Goal: Task Accomplishment & Management: Complete application form

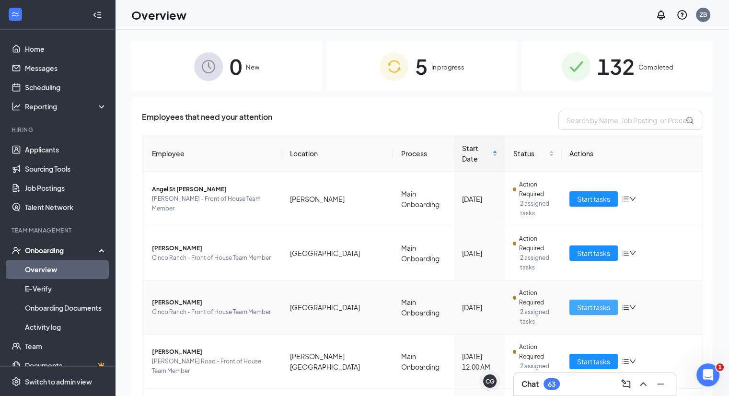
click at [596, 302] on span "Start tasks" at bounding box center [593, 307] width 33 height 11
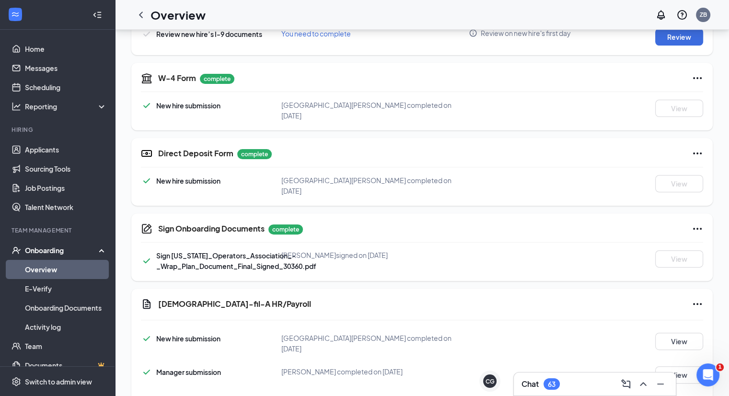
scroll to position [318, 0]
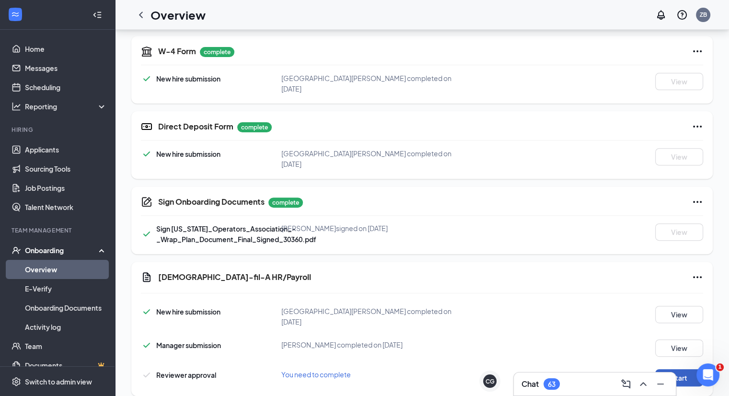
click at [675, 369] on button "Start" at bounding box center [679, 377] width 48 height 17
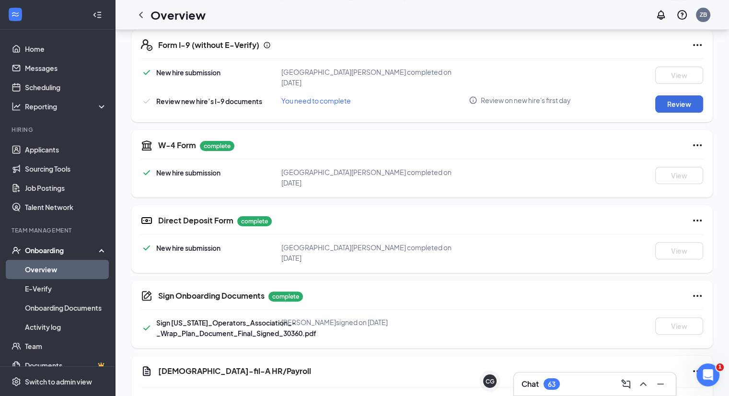
scroll to position [231, 0]
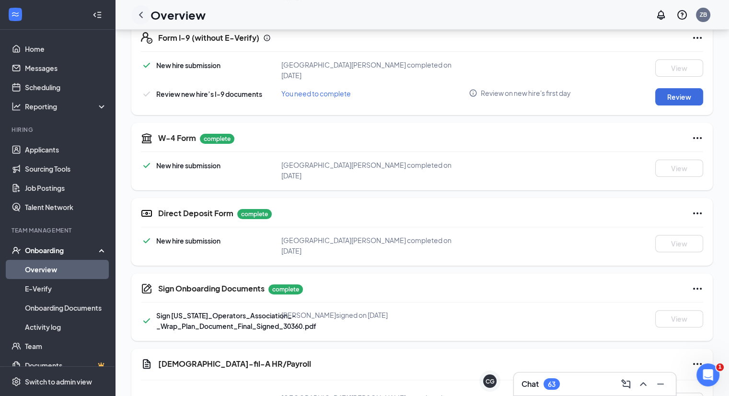
click at [141, 12] on icon "ChevronLeft" at bounding box center [141, 14] width 4 height 6
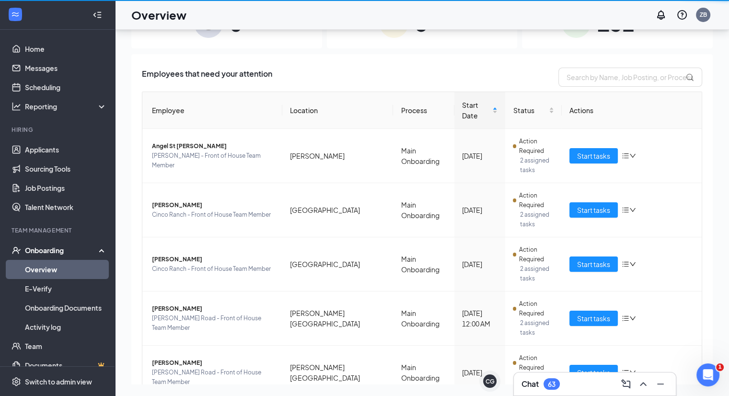
scroll to position [43, 0]
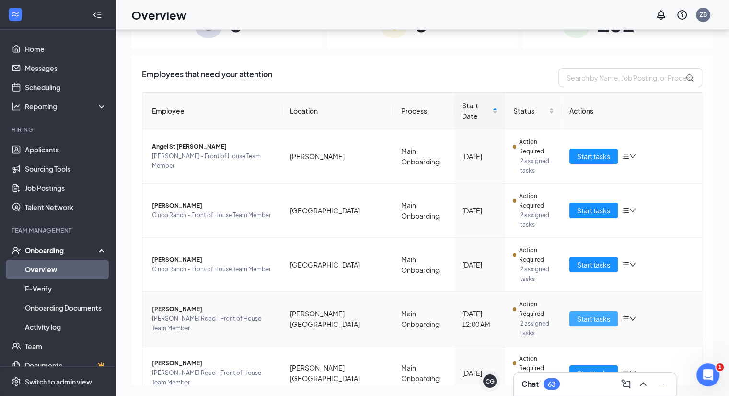
click at [592, 313] on span "Start tasks" at bounding box center [593, 318] width 33 height 11
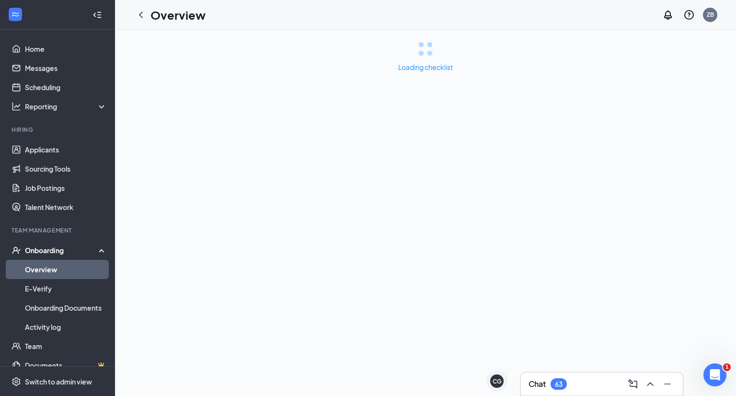
click at [592, 240] on div "Loading checklist" at bounding box center [425, 213] width 621 height 366
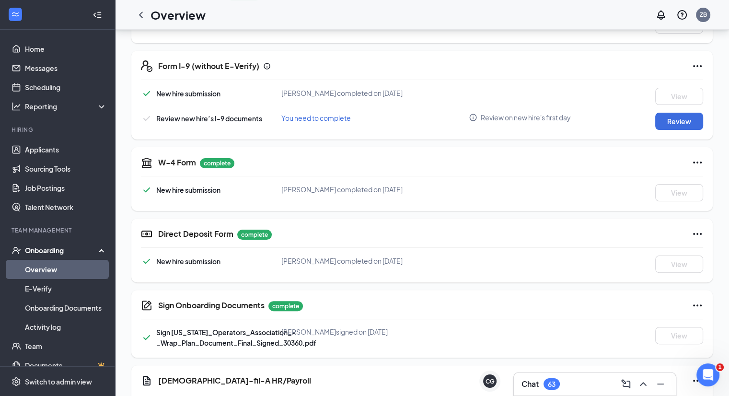
scroll to position [318, 0]
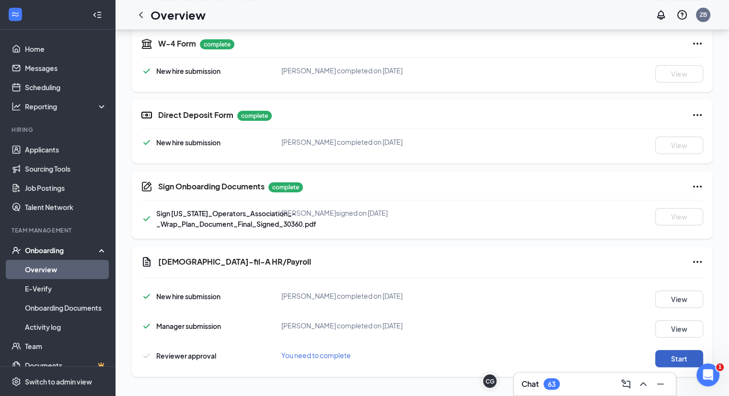
click at [676, 357] on button "Start" at bounding box center [679, 358] width 48 height 17
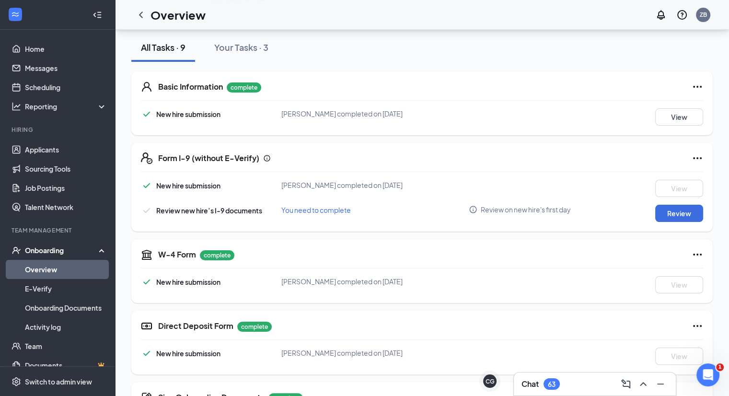
scroll to position [0, 0]
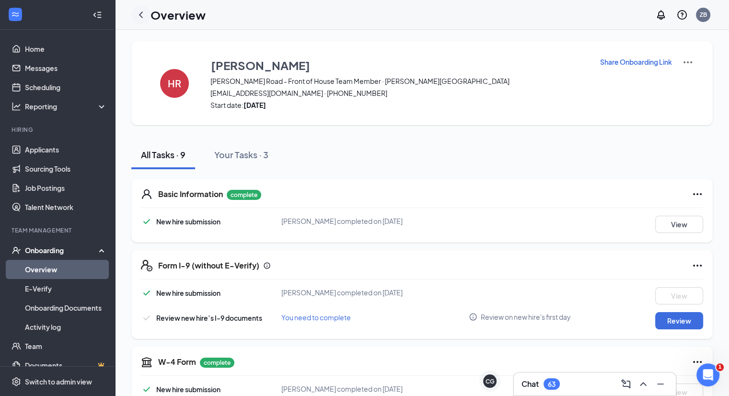
click at [139, 14] on icon "ChevronLeft" at bounding box center [141, 14] width 4 height 6
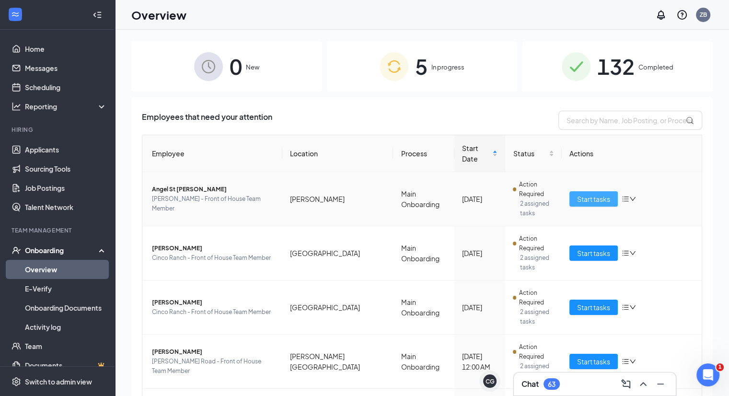
click at [590, 194] on span "Start tasks" at bounding box center [593, 199] width 33 height 11
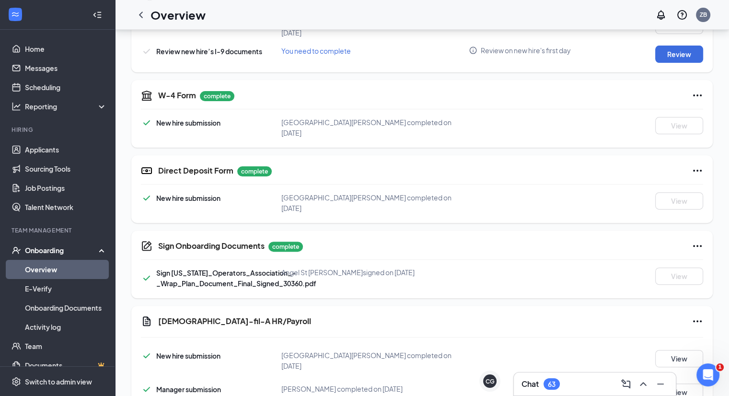
scroll to position [318, 0]
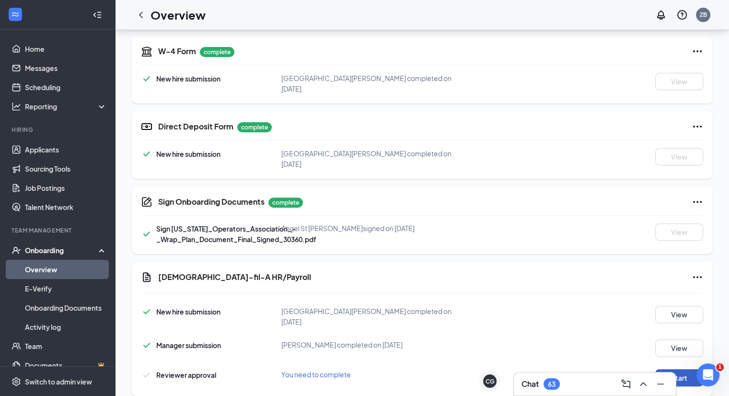
click at [673, 369] on button "Start" at bounding box center [679, 377] width 48 height 17
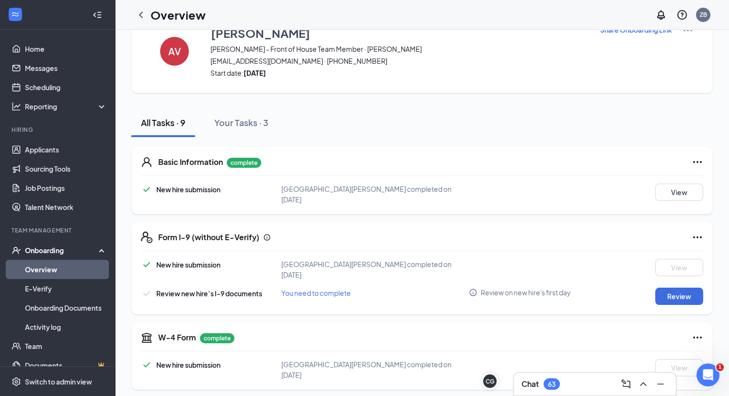
scroll to position [0, 0]
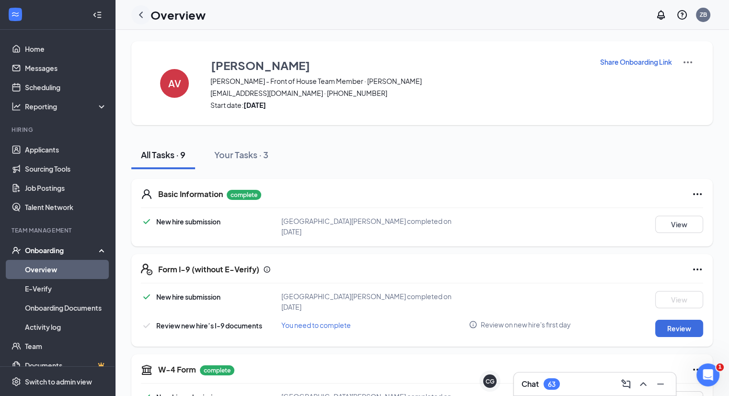
click at [133, 12] on div at bounding box center [140, 14] width 19 height 19
click at [139, 13] on icon "ChevronLeft" at bounding box center [140, 14] width 11 height 11
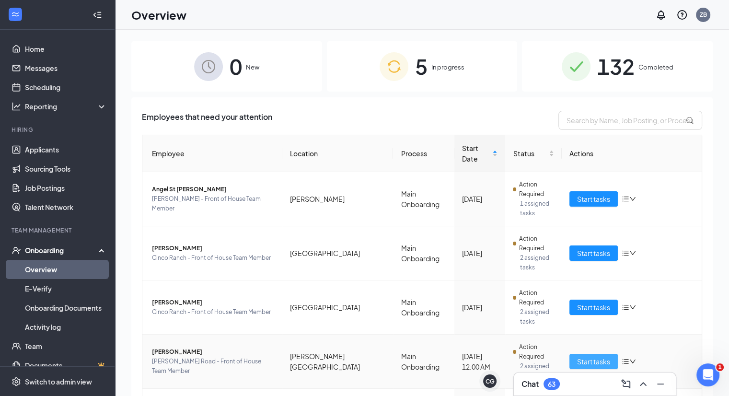
click at [590, 356] on span "Start tasks" at bounding box center [593, 361] width 33 height 11
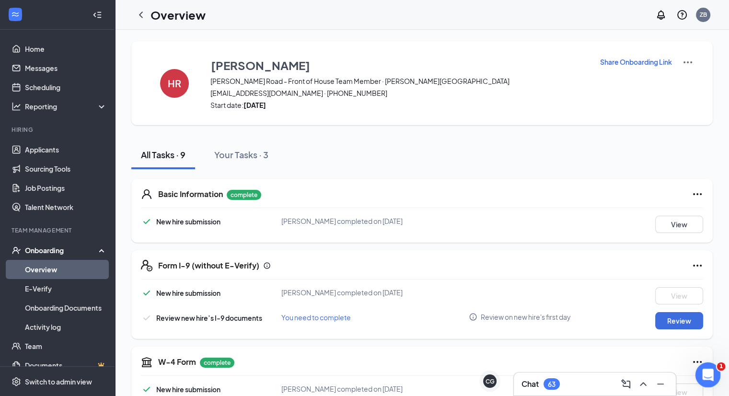
click at [697, 379] on div "Open Intercom Messenger" at bounding box center [706, 373] width 32 height 32
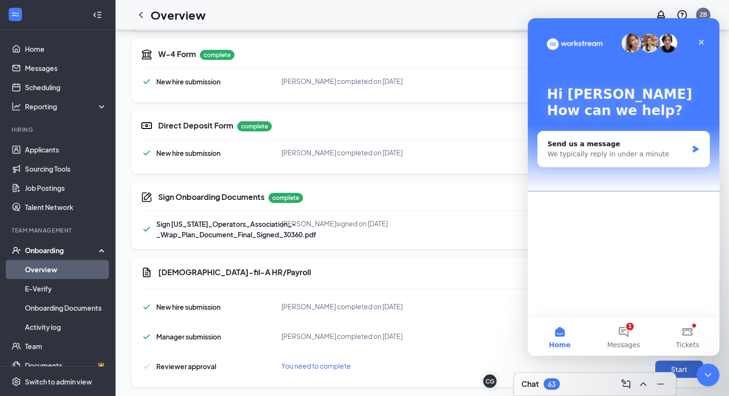
scroll to position [318, 0]
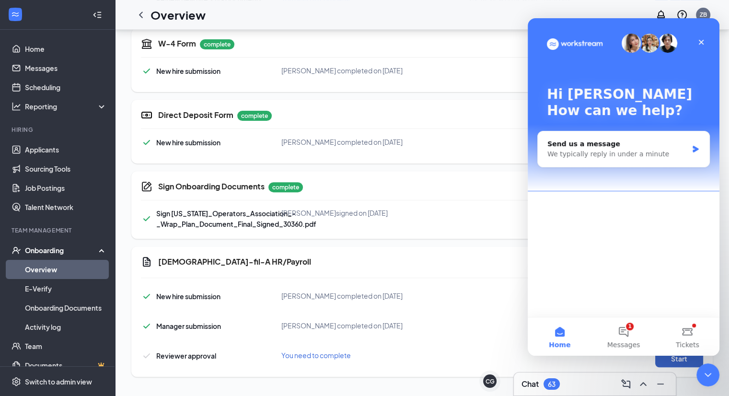
click at [669, 360] on button "Start" at bounding box center [679, 358] width 48 height 17
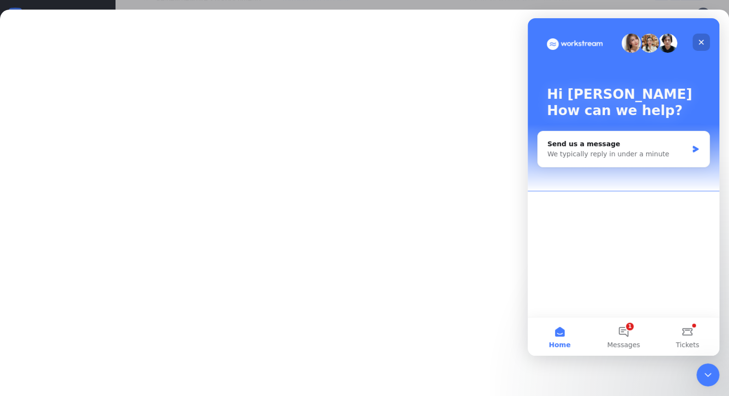
click at [699, 42] on icon "Close" at bounding box center [701, 42] width 8 height 8
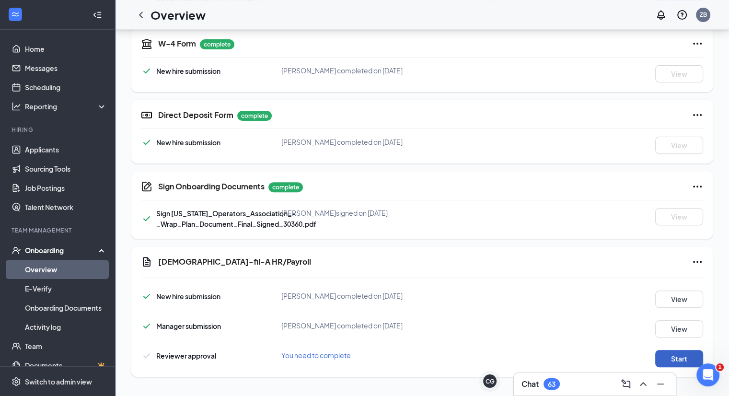
scroll to position [0, 0]
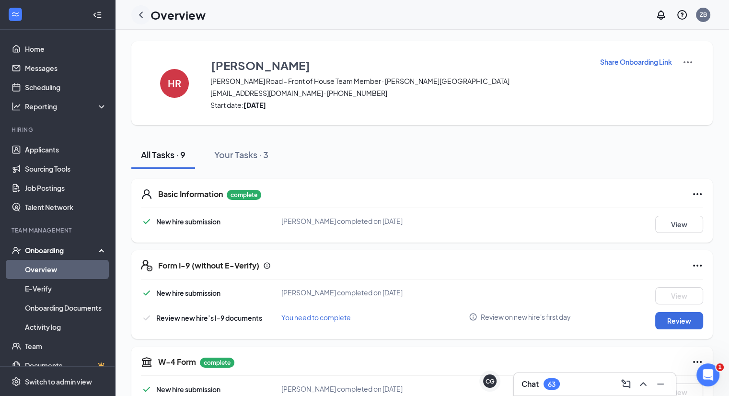
click at [141, 15] on icon "ChevronLeft" at bounding box center [140, 14] width 11 height 11
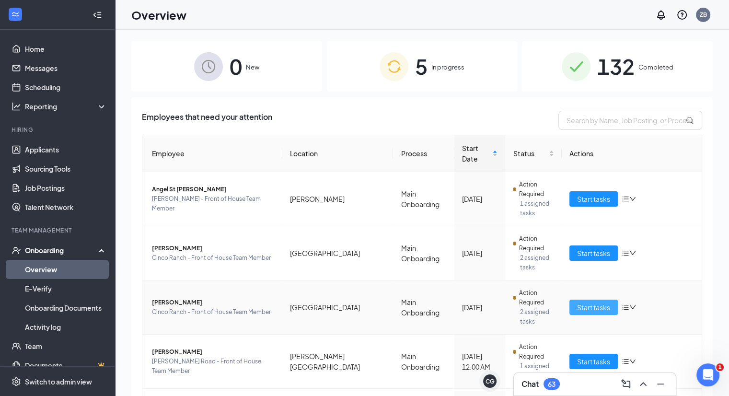
click at [601, 302] on span "Start tasks" at bounding box center [593, 307] width 33 height 11
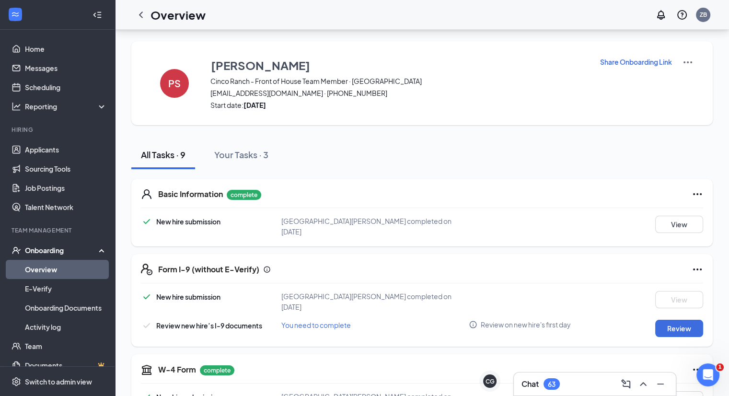
scroll to position [318, 0]
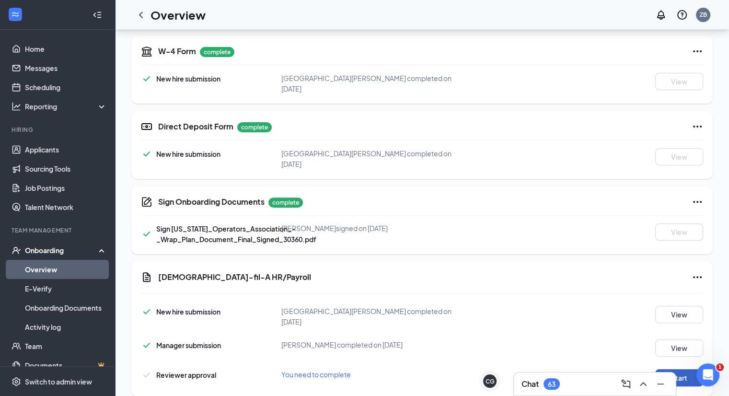
click at [682, 369] on button "Start" at bounding box center [679, 377] width 48 height 17
click at [678, 369] on button "Start" at bounding box center [679, 377] width 48 height 17
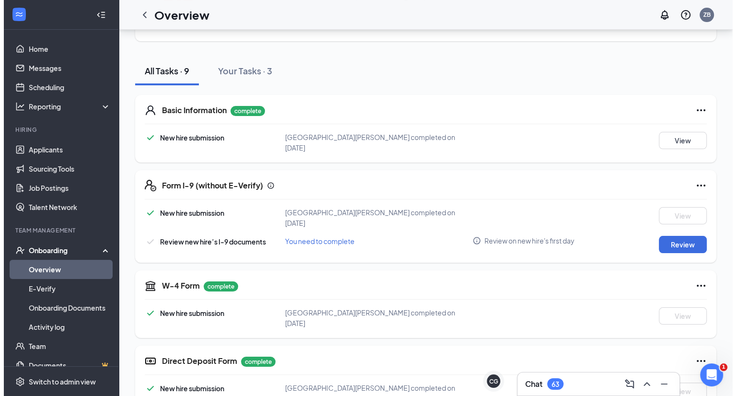
scroll to position [0, 0]
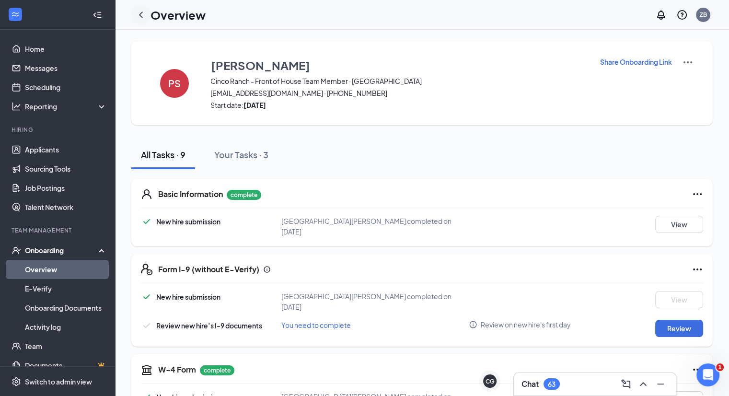
click at [139, 12] on icon "ChevronLeft" at bounding box center [140, 14] width 11 height 11
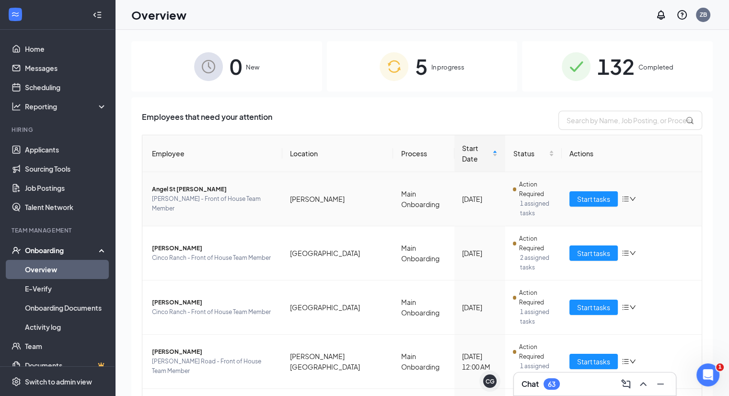
click at [188, 184] on span "Angel St [PERSON_NAME]" at bounding box center [213, 189] width 123 height 10
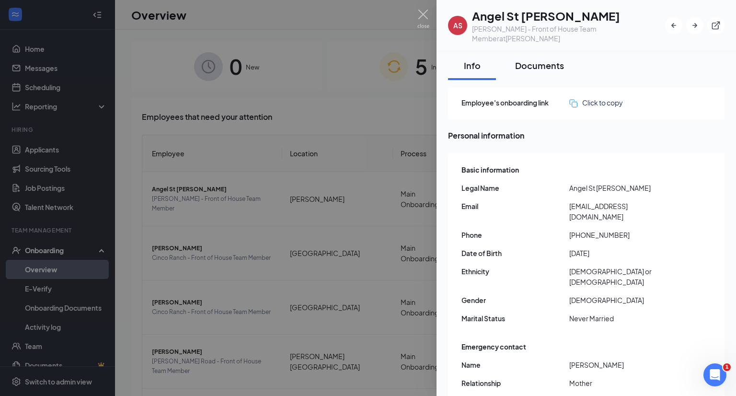
click at [547, 59] on div "Documents" at bounding box center [539, 65] width 49 height 12
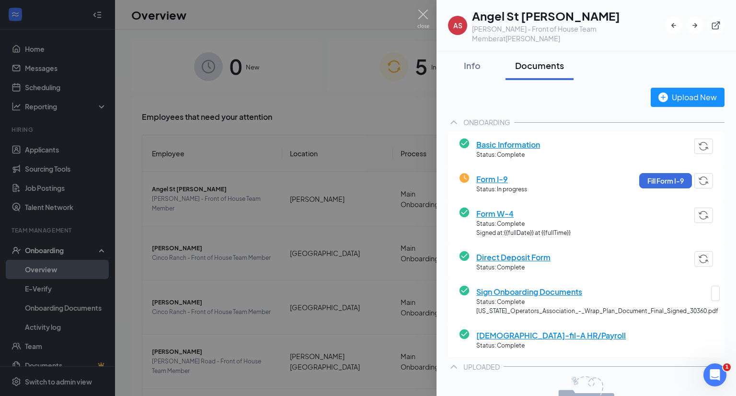
click at [370, 178] on div at bounding box center [368, 198] width 736 height 396
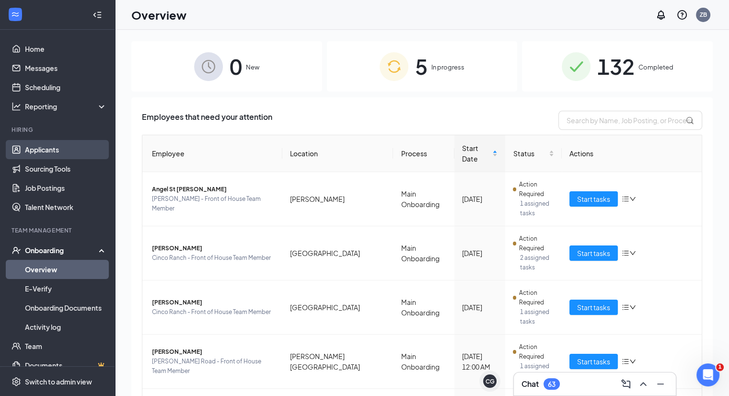
click at [47, 150] on link "Applicants" at bounding box center [66, 149] width 82 height 19
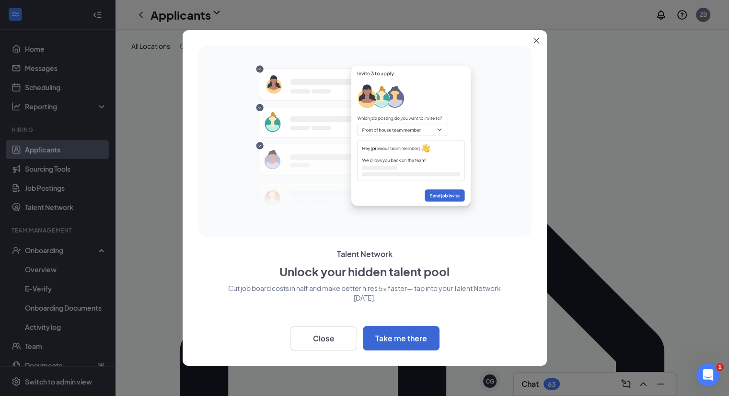
click at [533, 40] on icon "Close" at bounding box center [536, 41] width 6 height 6
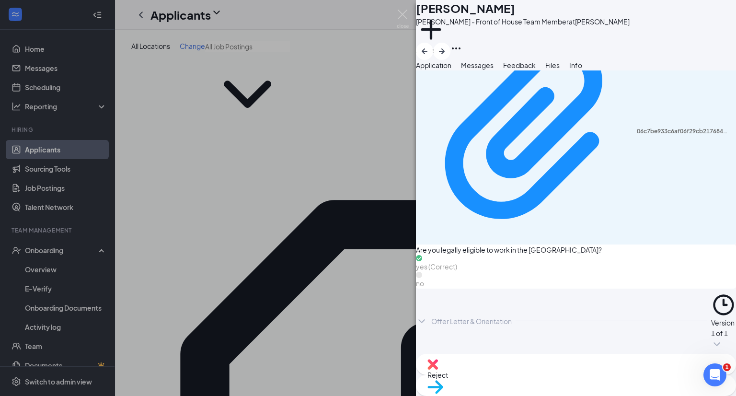
scroll to position [1617, 0]
click at [427, 327] on icon "ChevronDown" at bounding box center [421, 320] width 11 height 11
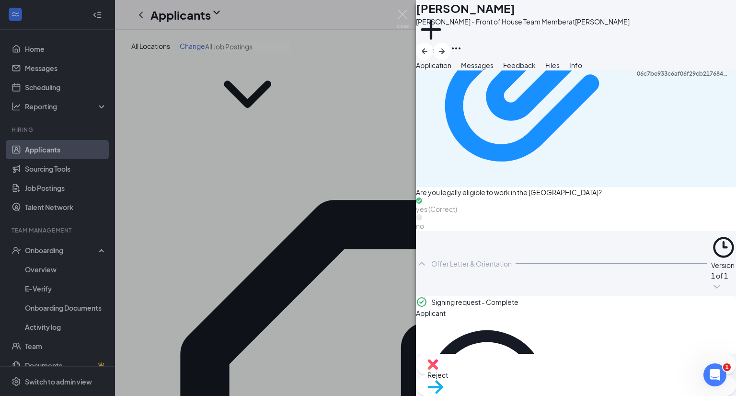
scroll to position [1675, 0]
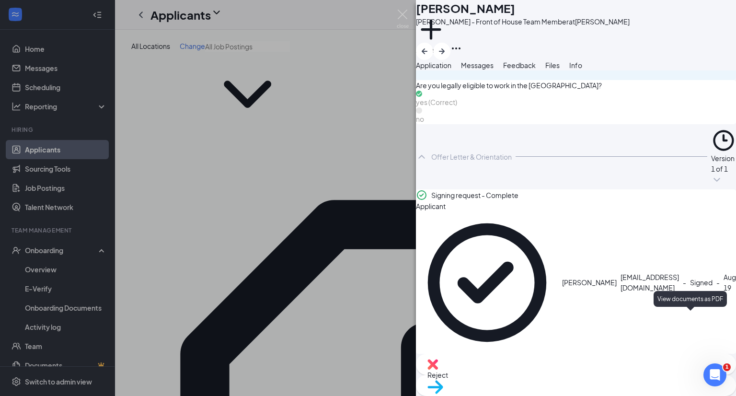
click at [735, 195] on icon "Eye" at bounding box center [736, 195] width 0 height 0
click at [294, 216] on div "AV [PERSON_NAME] [PERSON_NAME] - Front of House Team Member at [PERSON_NAME] Ad…" at bounding box center [368, 198] width 736 height 396
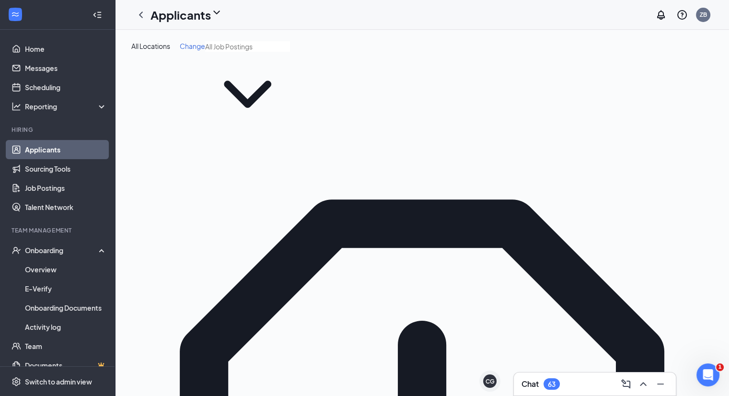
type input "[PERSON_NAME]"
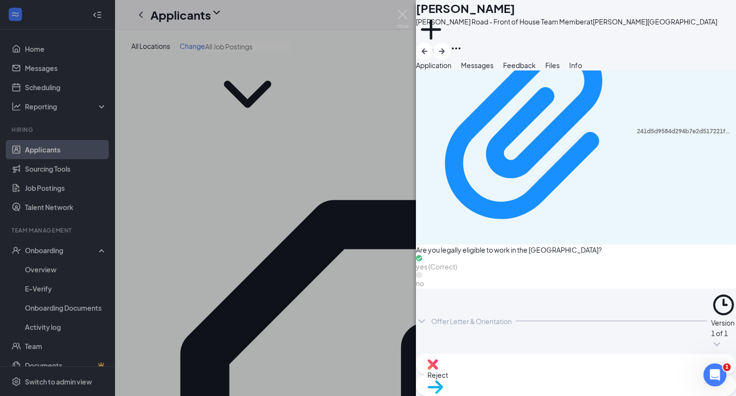
scroll to position [1386, 0]
click at [441, 326] on div "Offer Letter & Orientation" at bounding box center [471, 321] width 80 height 10
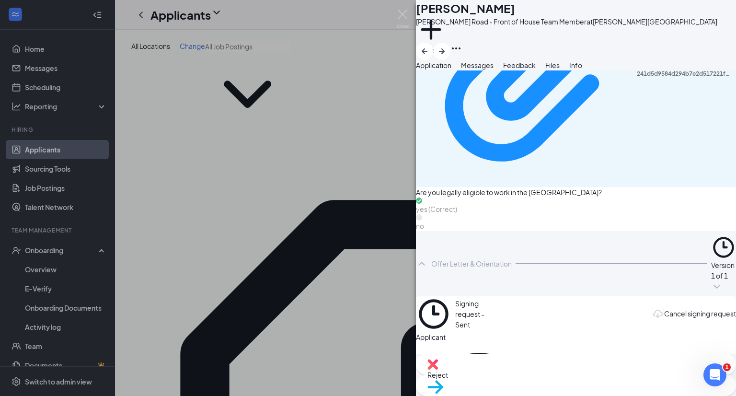
scroll to position [1443, 0]
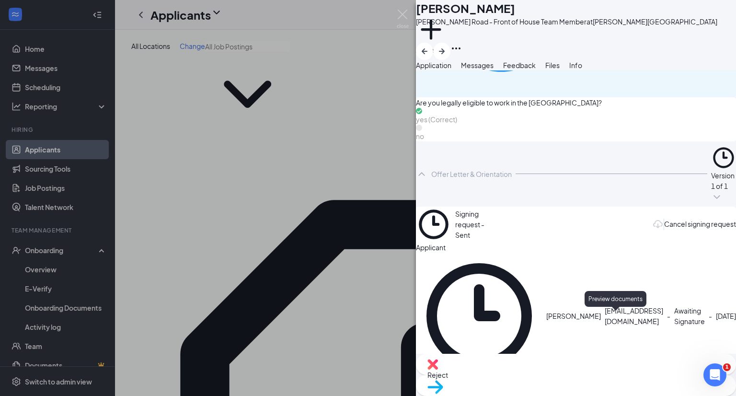
click at [652, 218] on icon "Eye" at bounding box center [652, 218] width 0 height 0
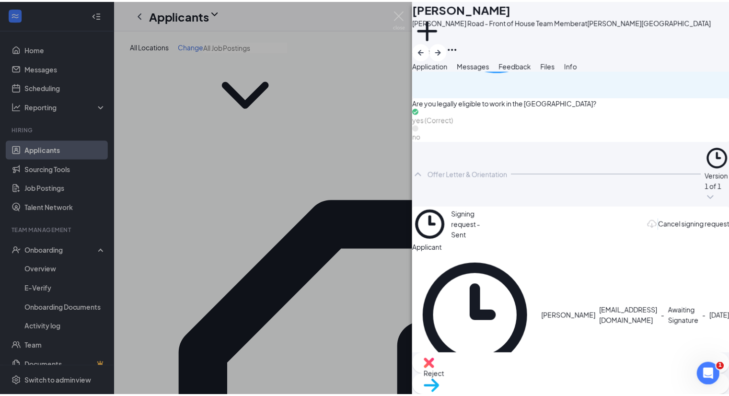
scroll to position [1439, 0]
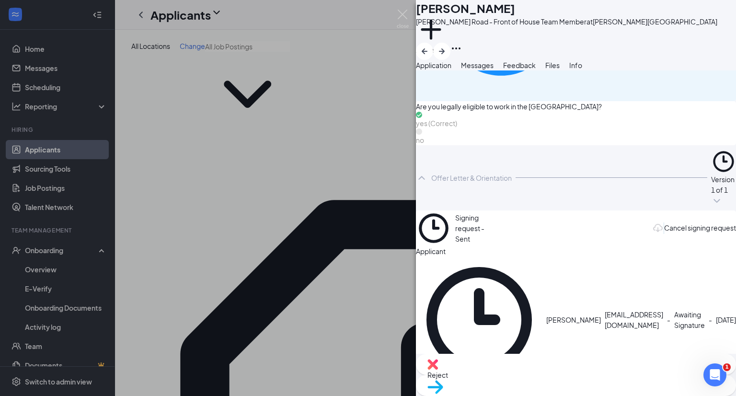
click at [253, 121] on div "[PERSON_NAME] [PERSON_NAME] Road - Front of House Team Member at [PERSON_NAME][…" at bounding box center [368, 198] width 736 height 396
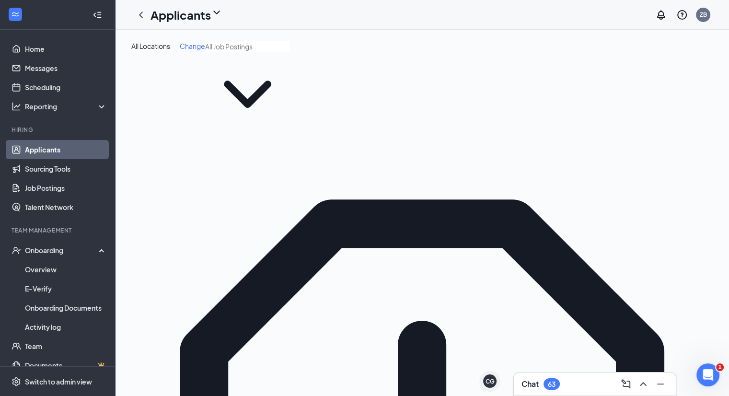
scroll to position [30, 0]
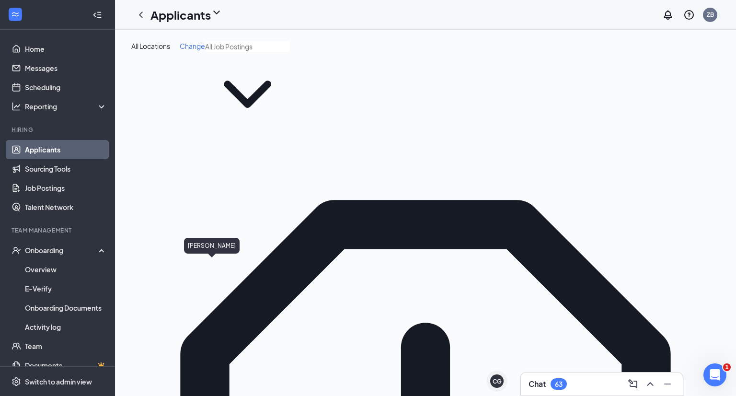
type input "[GEOGRAPHIC_DATA]"
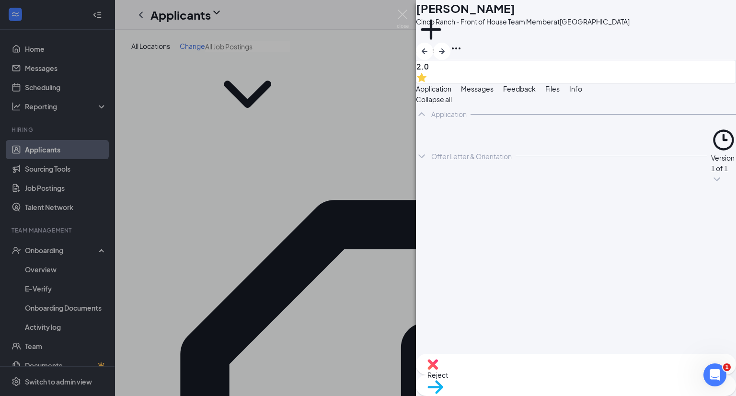
click at [200, 263] on div "PS [GEOGRAPHIC_DATA][PERSON_NAME] Cinco Ranch - Front of House Team Member at […" at bounding box center [368, 198] width 736 height 396
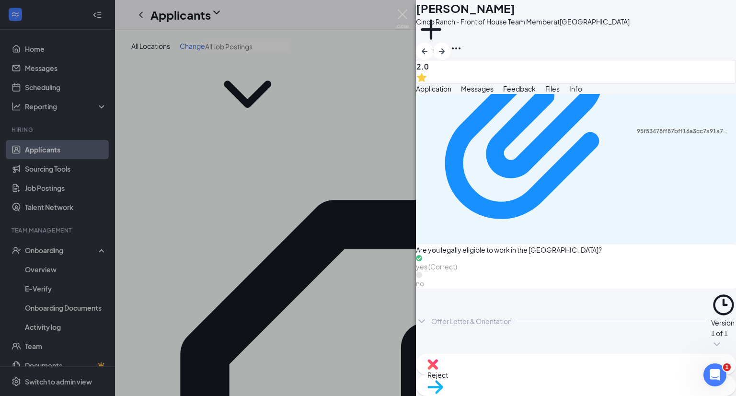
scroll to position [1332, 0]
click at [463, 326] on div "Offer Letter & Orientation" at bounding box center [471, 321] width 80 height 10
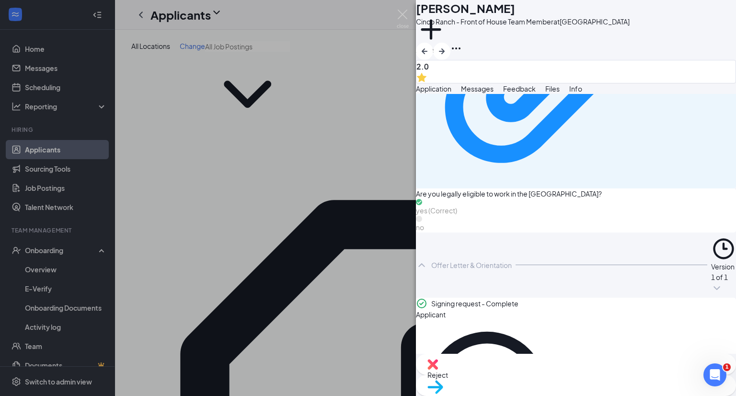
scroll to position [1389, 0]
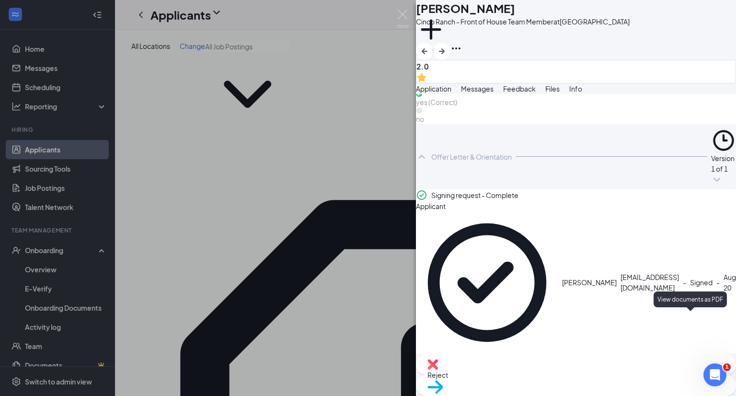
click at [735, 205] on icon "Eye" at bounding box center [742, 201] width 10 height 8
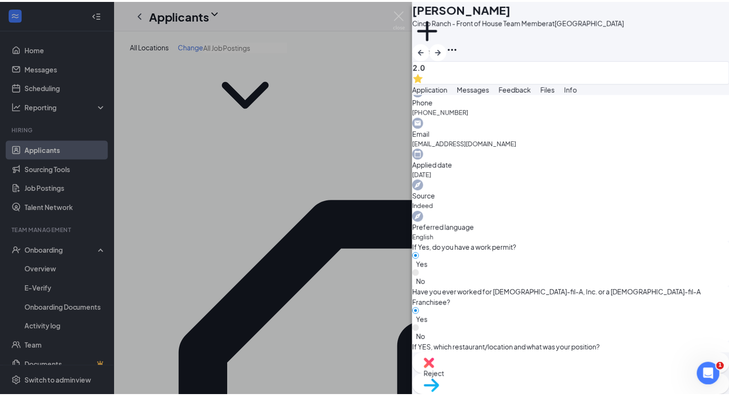
scroll to position [31, 0]
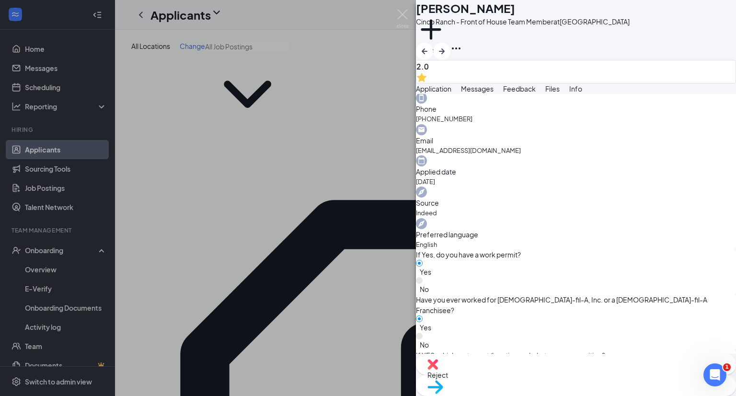
click at [324, 119] on div "PS [GEOGRAPHIC_DATA][PERSON_NAME] Cinco Ranch - Front of House Team Member at […" at bounding box center [368, 198] width 736 height 396
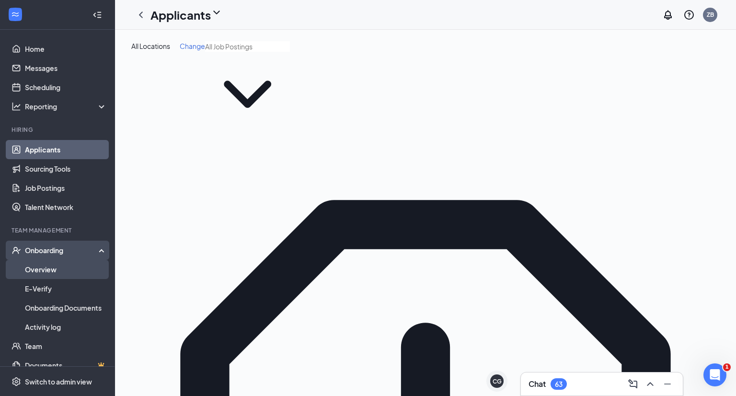
click at [41, 270] on link "Overview" at bounding box center [66, 269] width 82 height 19
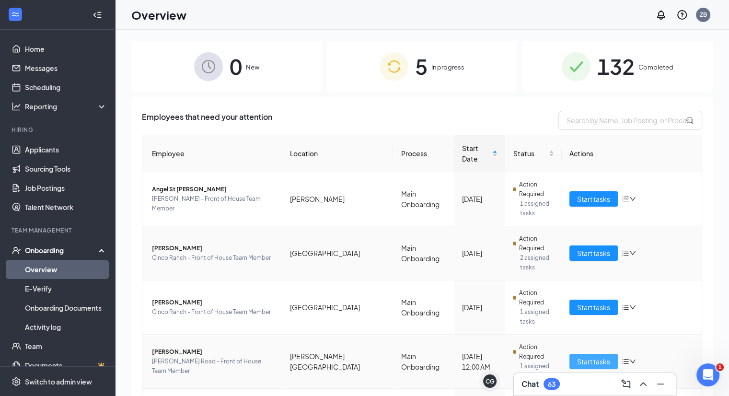
click at [582, 356] on span "Start tasks" at bounding box center [593, 361] width 33 height 11
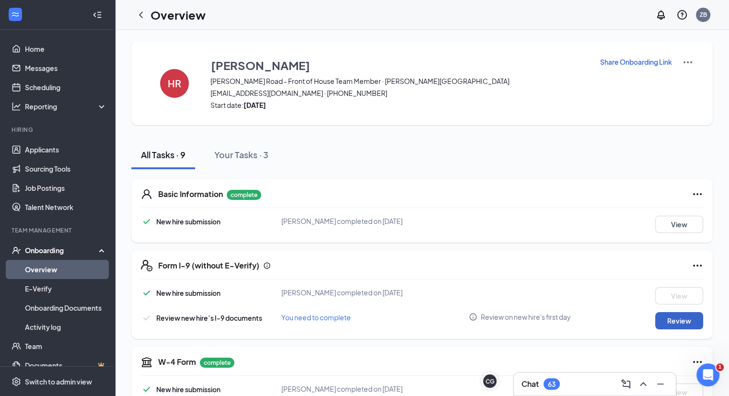
click at [665, 322] on button "Review" at bounding box center [679, 320] width 48 height 17
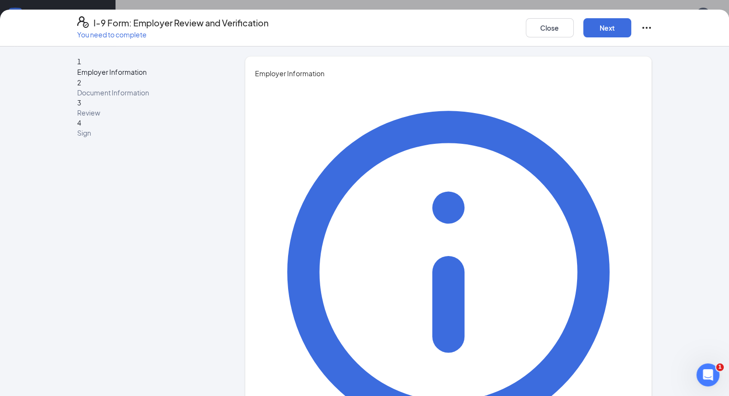
type input "[PERSON_NAME]"
type input "Brown"
type input "Restaurant Coordinator"
click at [631, 35] on button "Next" at bounding box center [607, 27] width 48 height 19
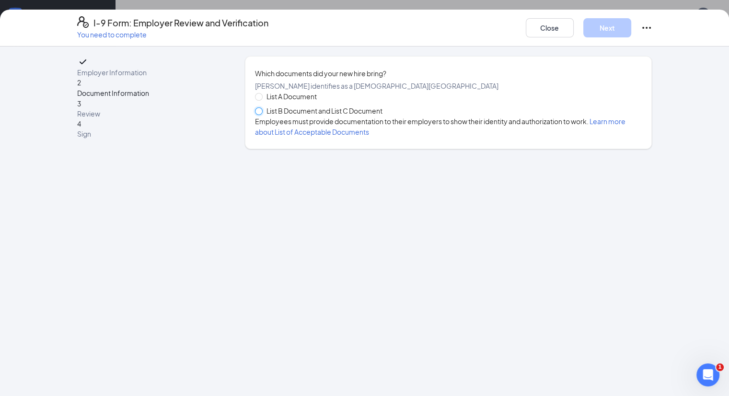
click at [255, 114] on input "List B Document and List C Document" at bounding box center [258, 110] width 7 height 7
radio input "true"
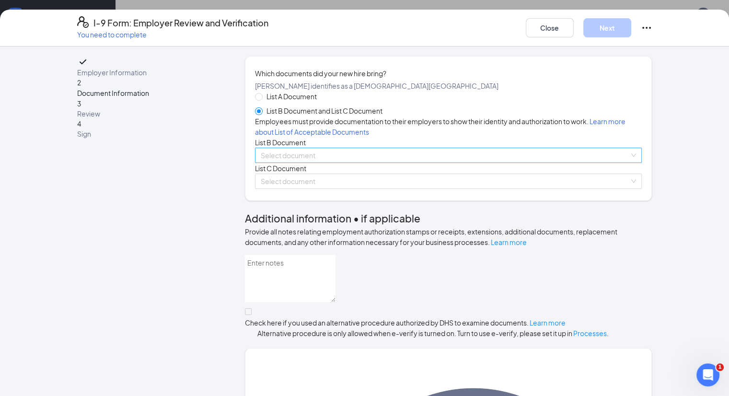
click at [264, 162] on input "search" at bounding box center [445, 155] width 369 height 14
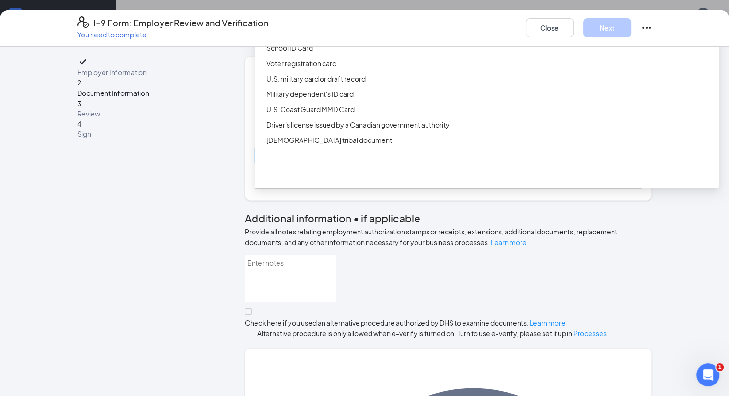
click at [298, 25] on div "Driver’s License issued by U.S State or outlying US possession" at bounding box center [487, 17] width 464 height 15
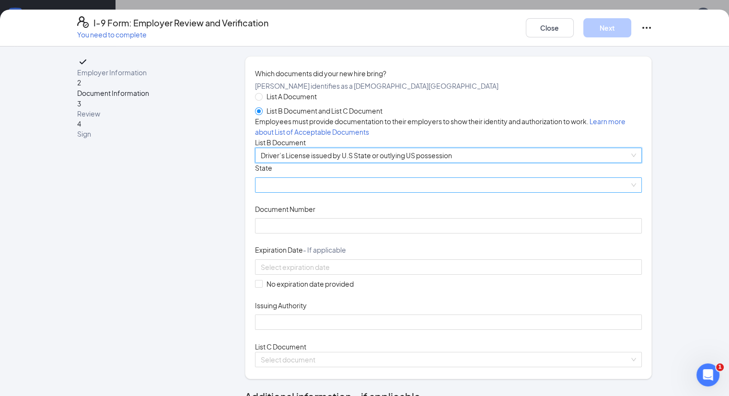
click at [308, 192] on span at bounding box center [449, 185] width 376 height 14
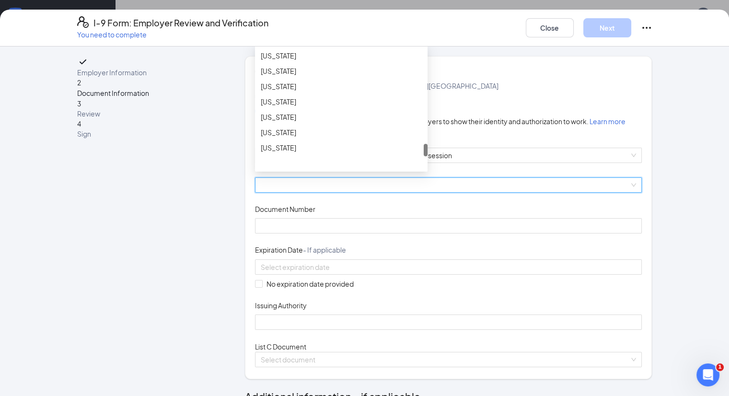
scroll to position [952, 0]
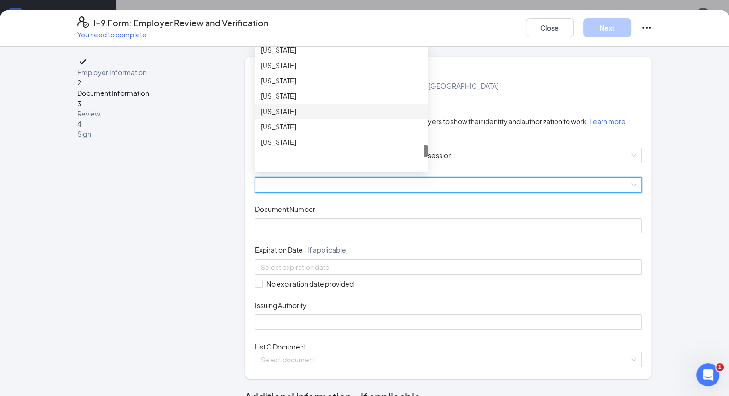
click at [272, 116] on div "[US_STATE]" at bounding box center [341, 111] width 161 height 11
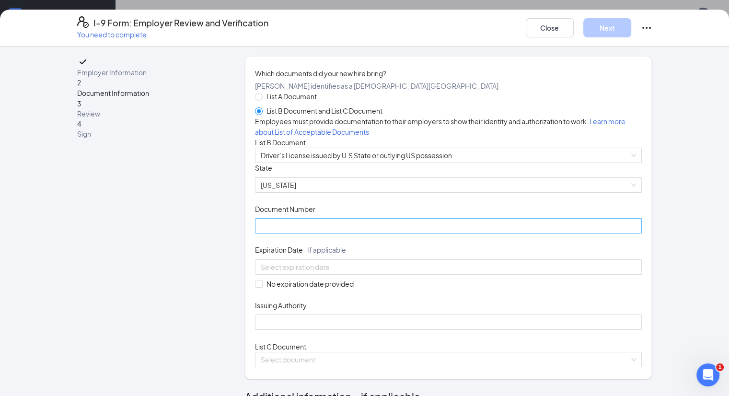
click at [262, 233] on input "Document Number" at bounding box center [448, 225] width 387 height 15
click at [286, 233] on input "Document Number" at bounding box center [448, 225] width 387 height 15
type input "40206917"
click at [393, 272] on div at bounding box center [449, 267] width 376 height 11
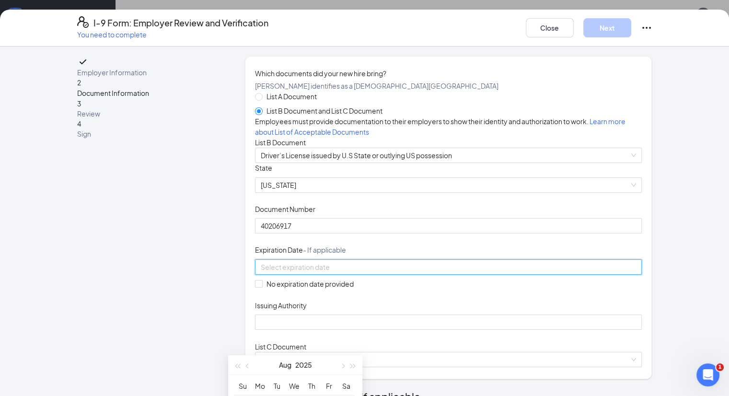
scroll to position [111, 0]
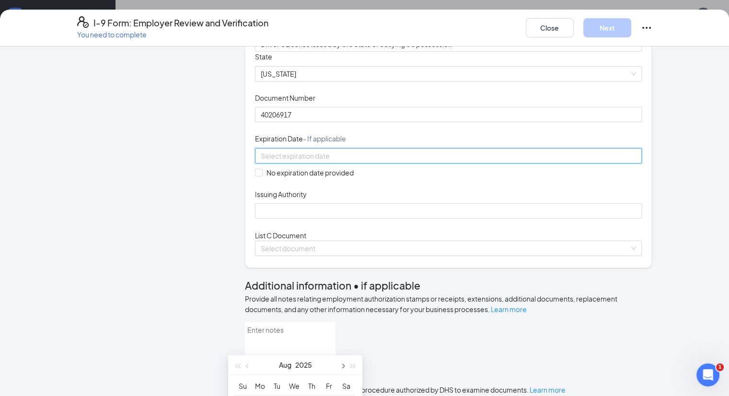
click at [342, 364] on span "button" at bounding box center [342, 366] width 5 height 5
click at [428, 218] on div "Document Title Driver’s License issued by U.S State or outlying US possession S…" at bounding box center [448, 135] width 387 height 167
click at [390, 161] on div at bounding box center [449, 155] width 376 height 11
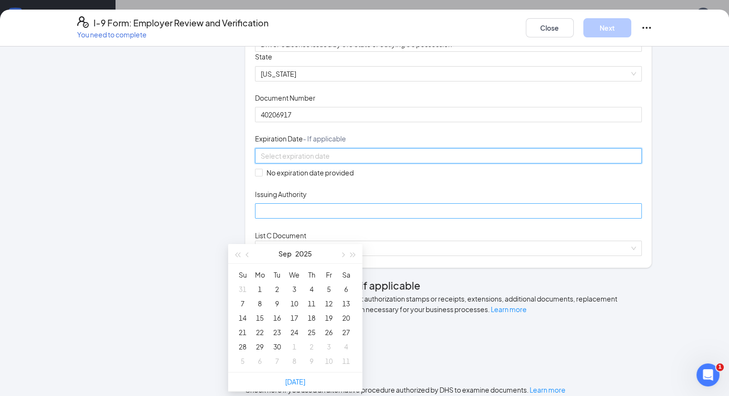
type input "[DATE]"
click at [245, 255] on button "button" at bounding box center [247, 253] width 11 height 19
click at [339, 251] on button "button" at bounding box center [342, 253] width 11 height 19
click at [340, 252] on button "button" at bounding box center [342, 253] width 11 height 19
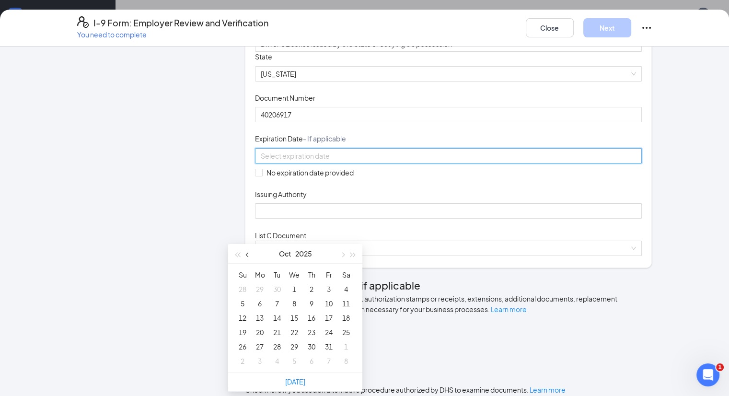
click at [251, 253] on button "button" at bounding box center [247, 253] width 11 height 19
click at [355, 254] on span "button" at bounding box center [353, 254] width 5 height 5
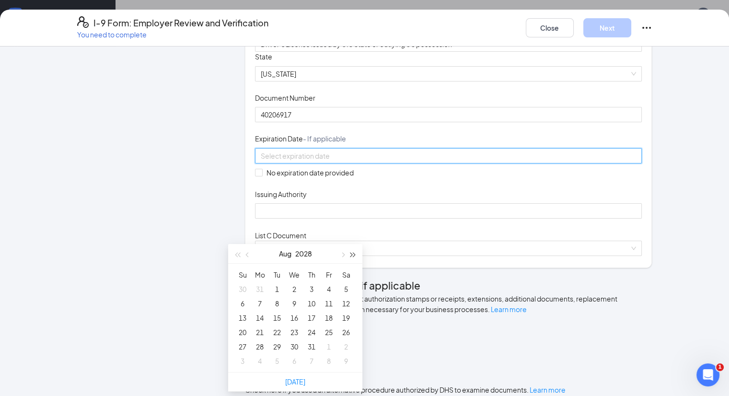
click at [355, 254] on span "button" at bounding box center [353, 254] width 5 height 5
type input "[DATE]"
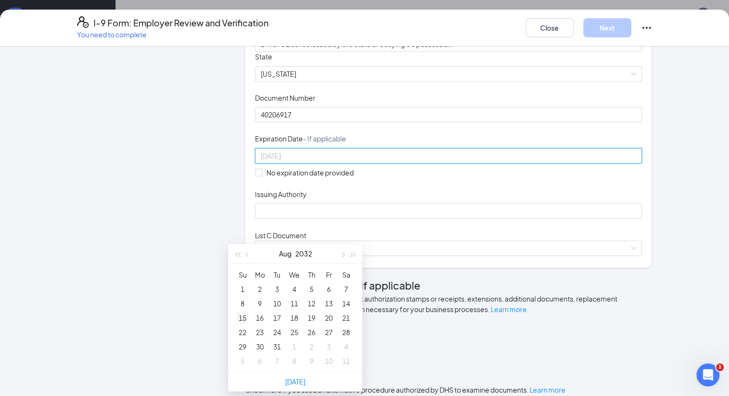
click at [246, 318] on div "15" at bounding box center [242, 317] width 11 height 11
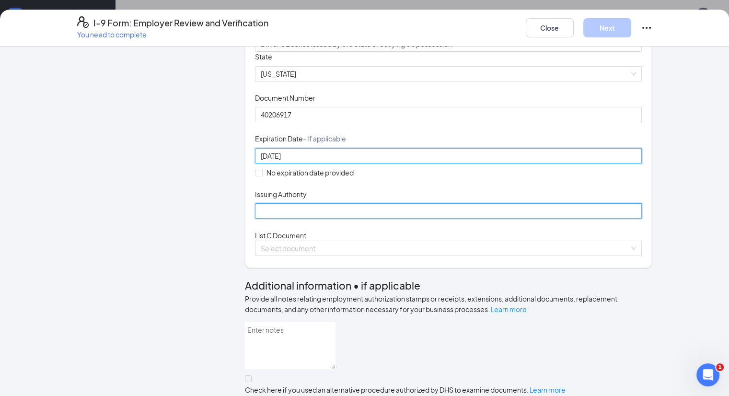
click at [270, 218] on input "Issuing Authority" at bounding box center [448, 210] width 387 height 15
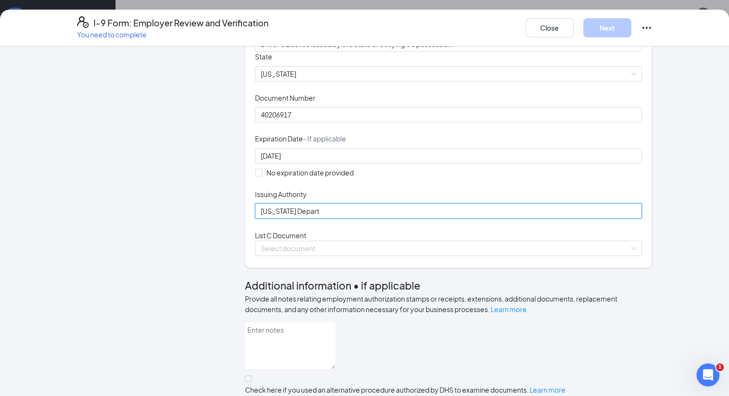
type input "[US_STATE] Department of Public Safety"
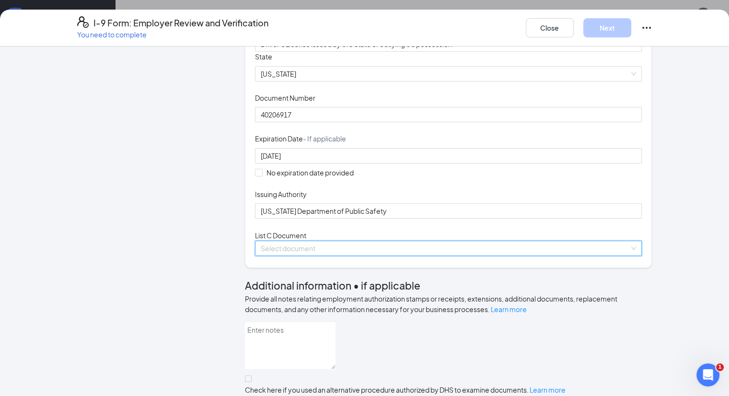
click at [318, 255] on input "search" at bounding box center [445, 248] width 369 height 14
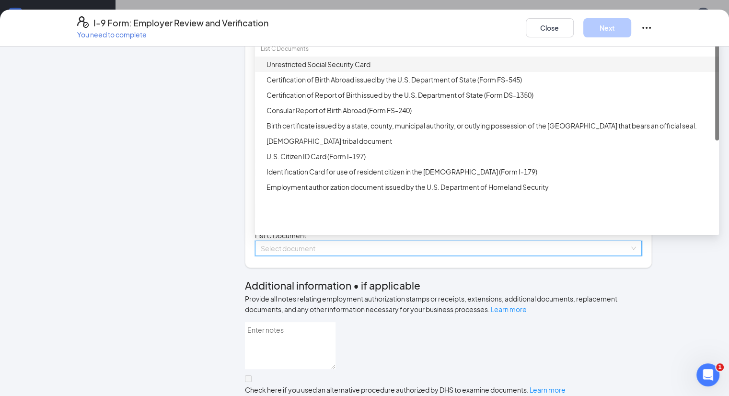
click at [311, 69] on div "Unrestricted Social Security Card" at bounding box center [489, 64] width 447 height 11
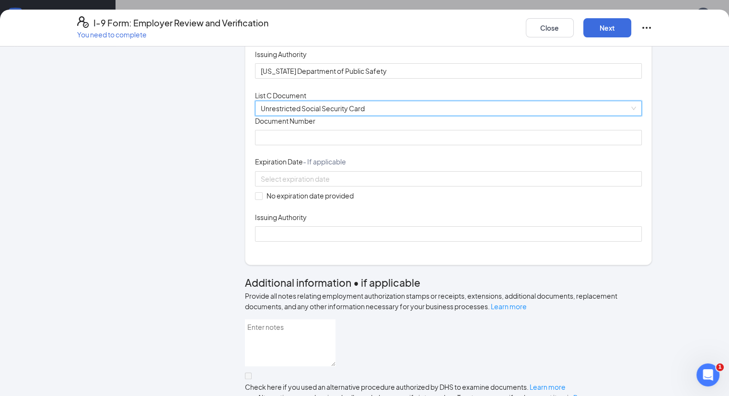
scroll to position [252, 0]
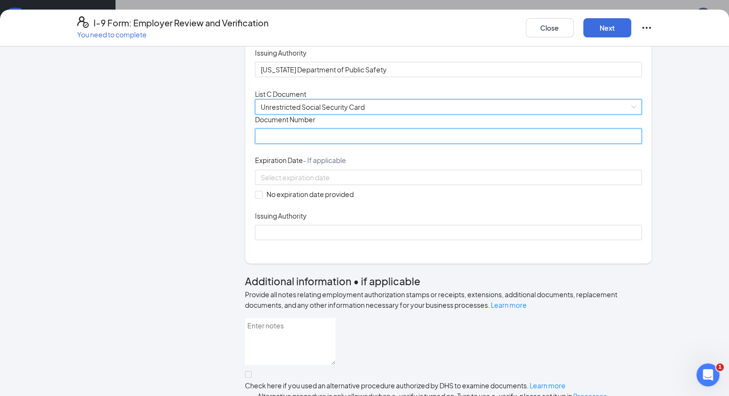
click at [289, 144] on input "Document Number" at bounding box center [448, 135] width 387 height 15
type input "636727235"
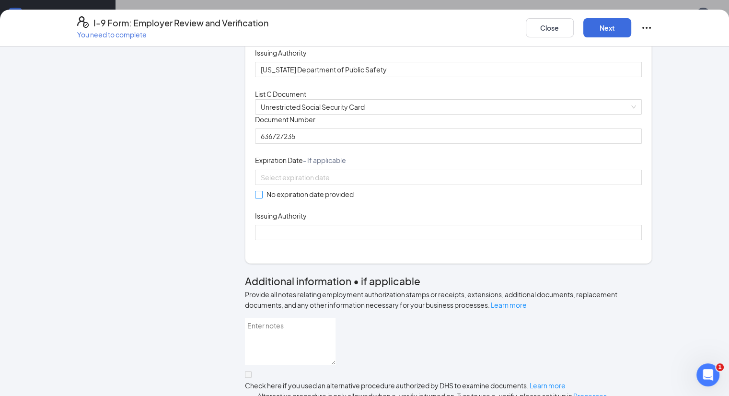
click at [255, 197] on input "No expiration date provided" at bounding box center [258, 194] width 7 height 7
checkbox input "true"
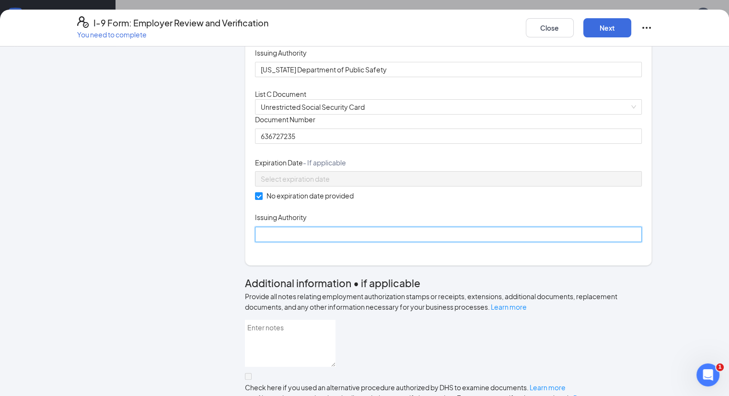
click at [262, 242] on input "Issuing Authority" at bounding box center [448, 234] width 387 height 15
type input "Social Security Administration"
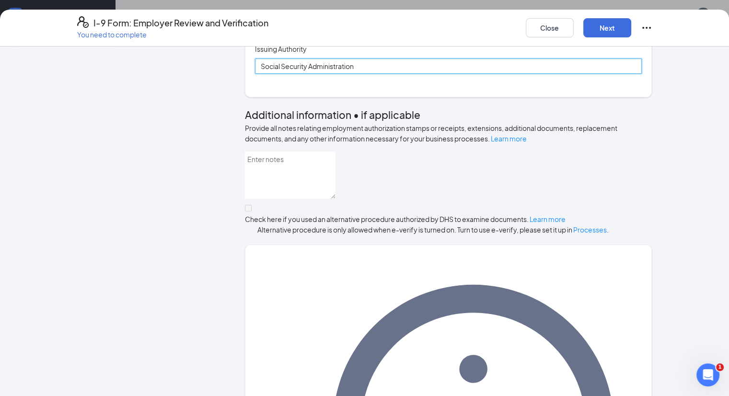
scroll to position [510, 0]
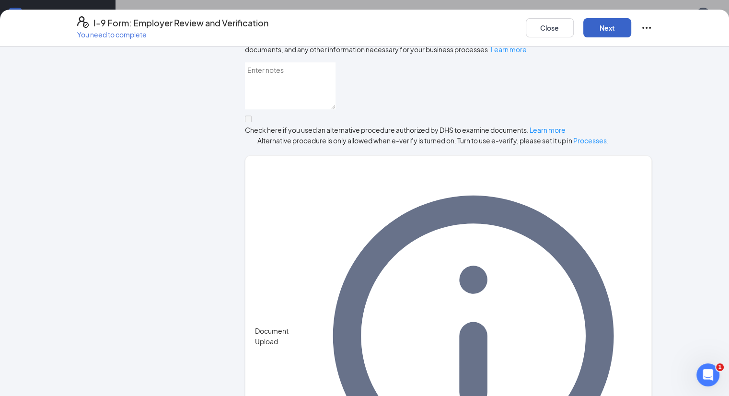
click at [631, 23] on button "Next" at bounding box center [607, 27] width 48 height 19
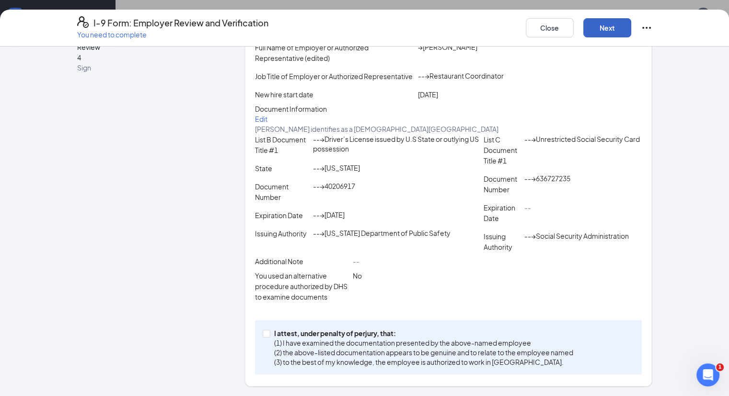
scroll to position [129, 0]
click at [263, 332] on span at bounding box center [267, 334] width 8 height 8
click at [263, 332] on input "I attest, under penalty of [PERSON_NAME], that: (1) I have examined the documen…" at bounding box center [266, 333] width 7 height 7
checkbox input "true"
click at [631, 24] on button "Next" at bounding box center [607, 27] width 48 height 19
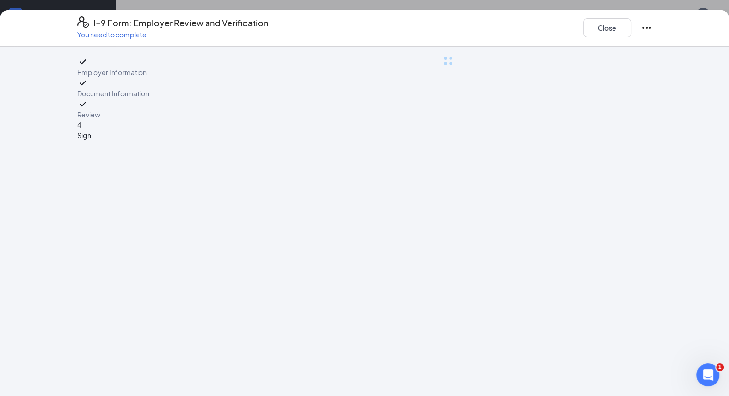
scroll to position [0, 0]
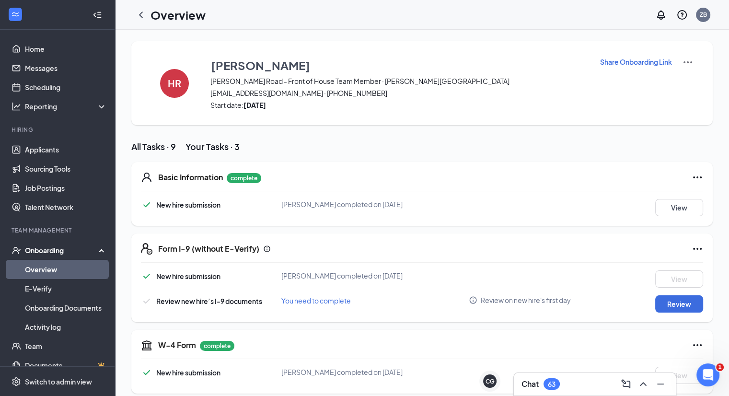
click at [368, 138] on div "I-9 Form: Employer Review and Verification You need to complete Close Employer …" at bounding box center [364, 198] width 729 height 396
click at [138, 17] on icon "ChevronLeft" at bounding box center [140, 14] width 11 height 11
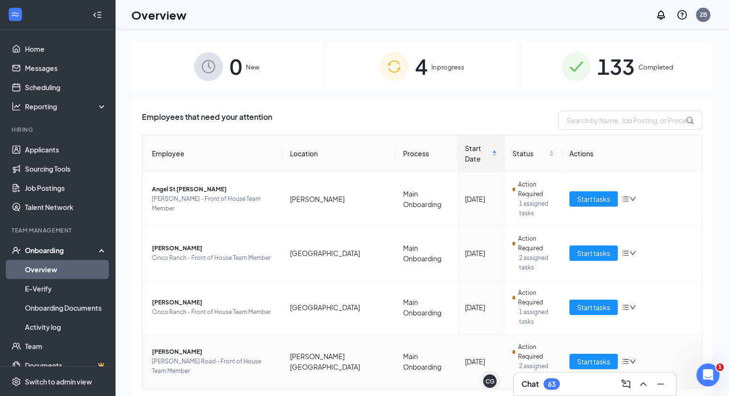
click at [267, 334] on td "[PERSON_NAME] [PERSON_NAME] Road - Front of House Team Member" at bounding box center [212, 361] width 140 height 54
